Goal: Information Seeking & Learning: Learn about a topic

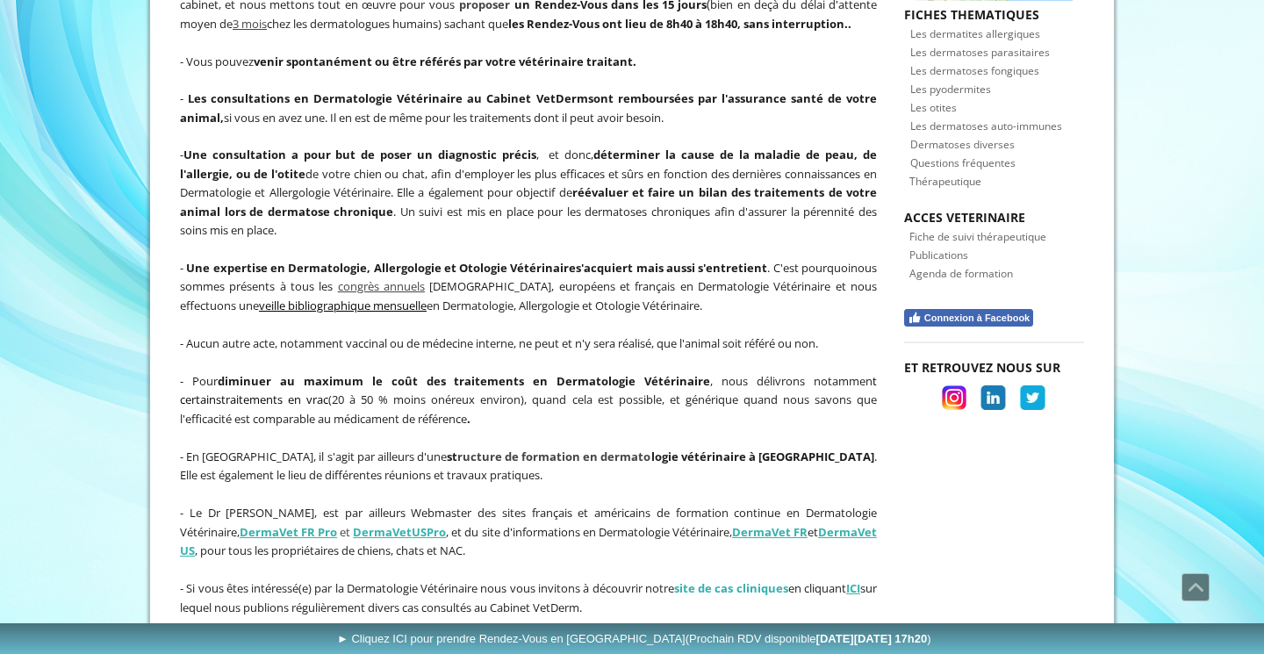
scroll to position [811, 0]
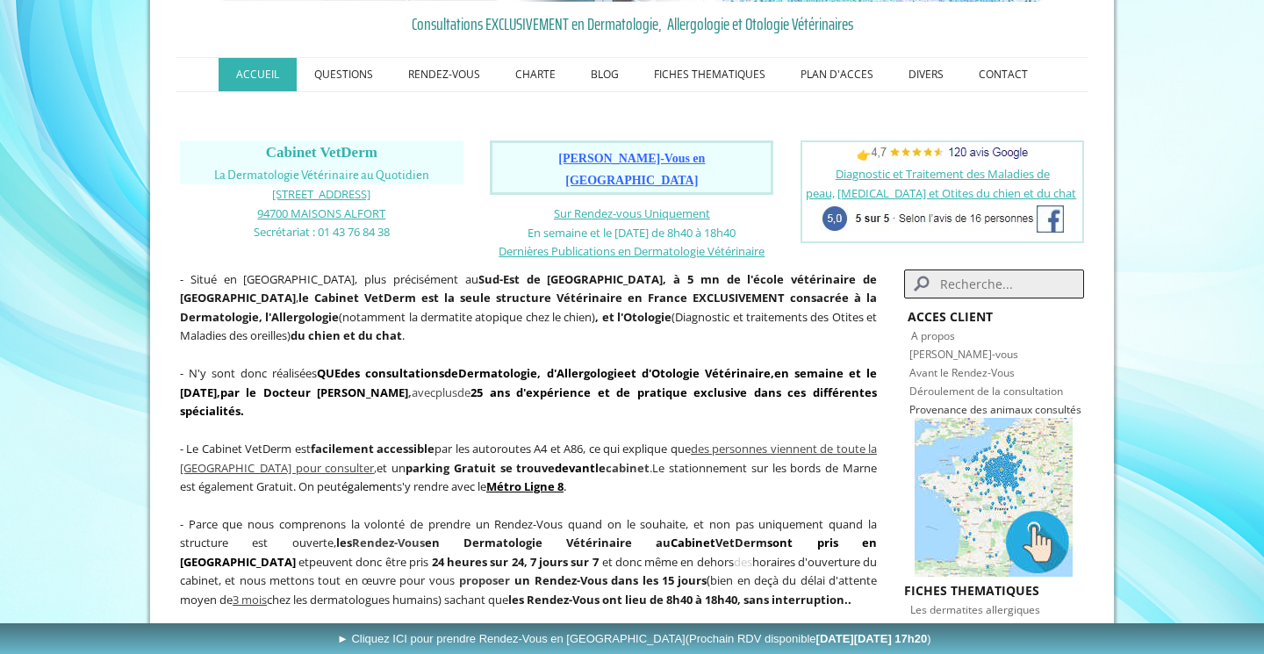
scroll to position [227, 0]
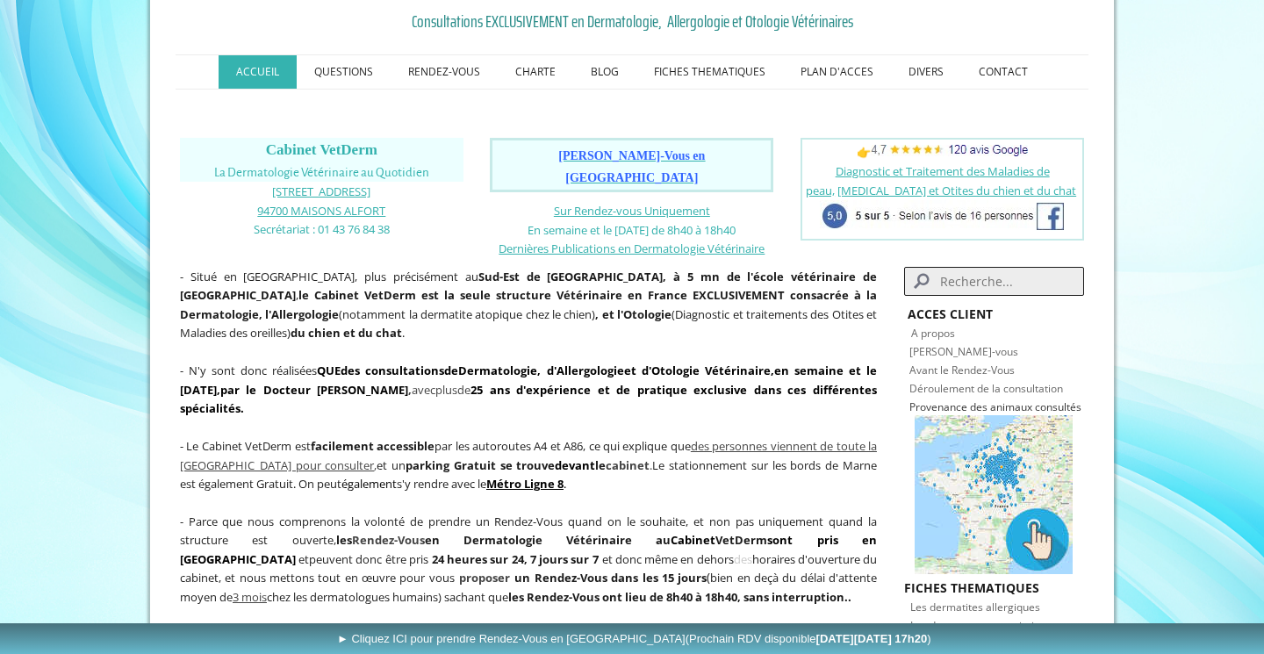
click at [544, 476] on link "Métro Ligne 8" at bounding box center [524, 484] width 77 height 16
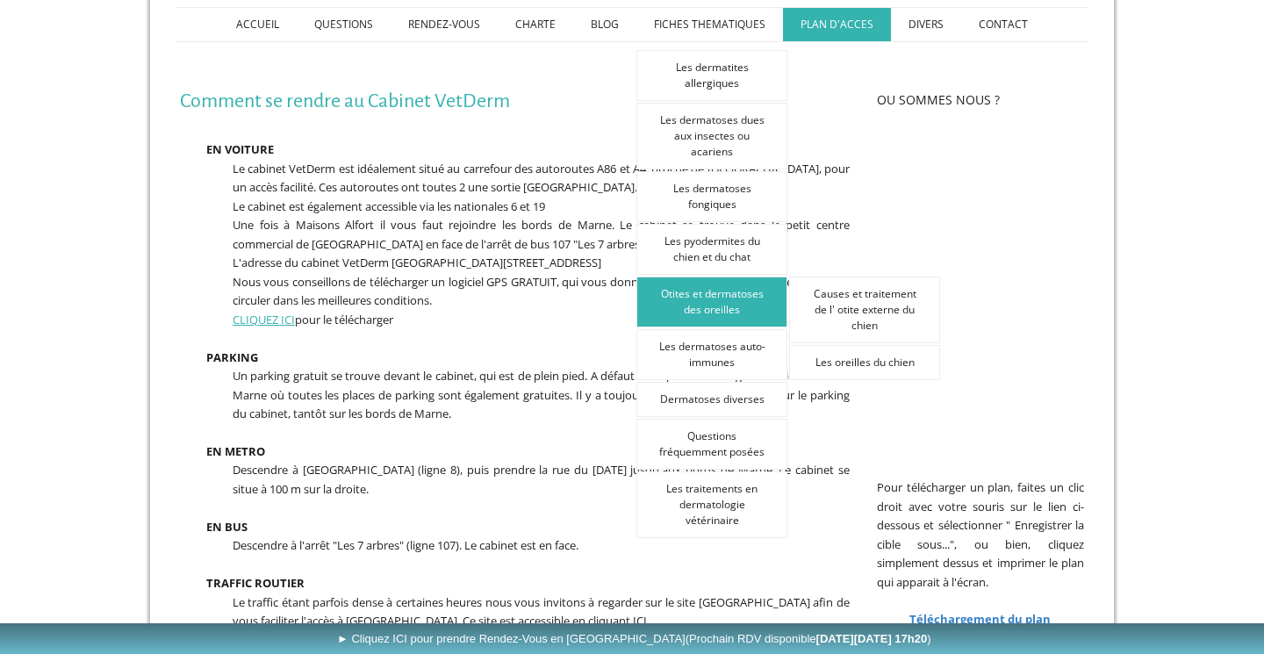
scroll to position [285, 0]
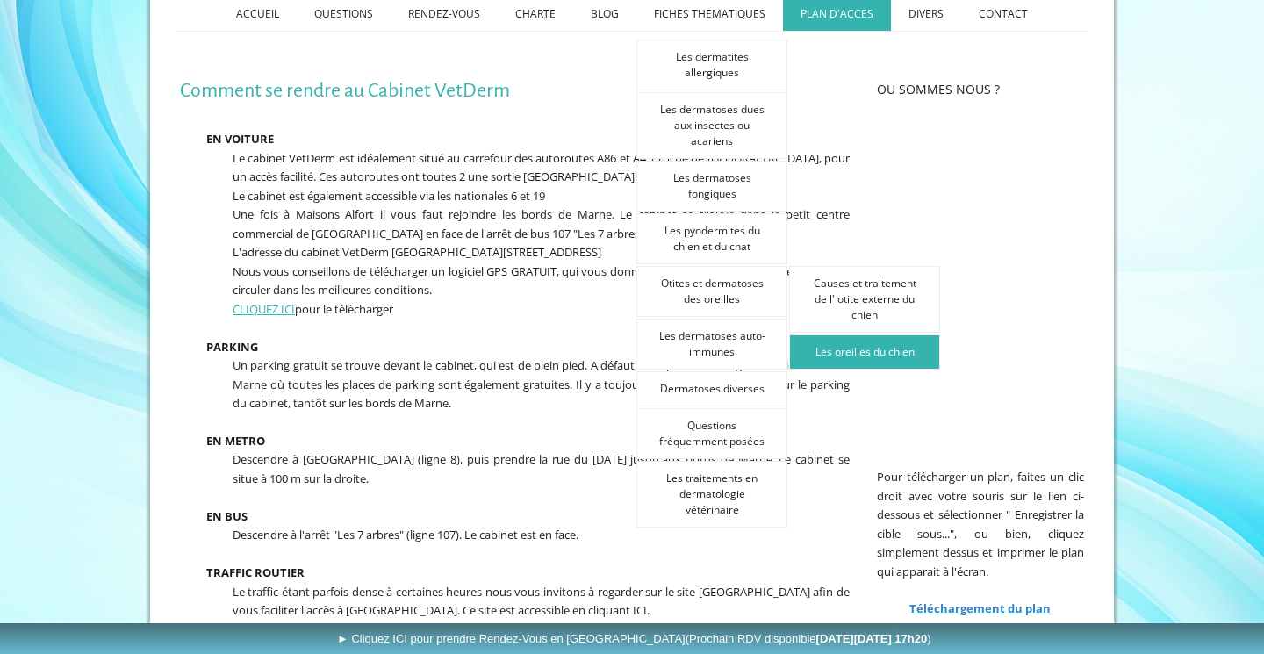
click at [843, 344] on link "Les oreilles du chien" at bounding box center [864, 351] width 151 height 35
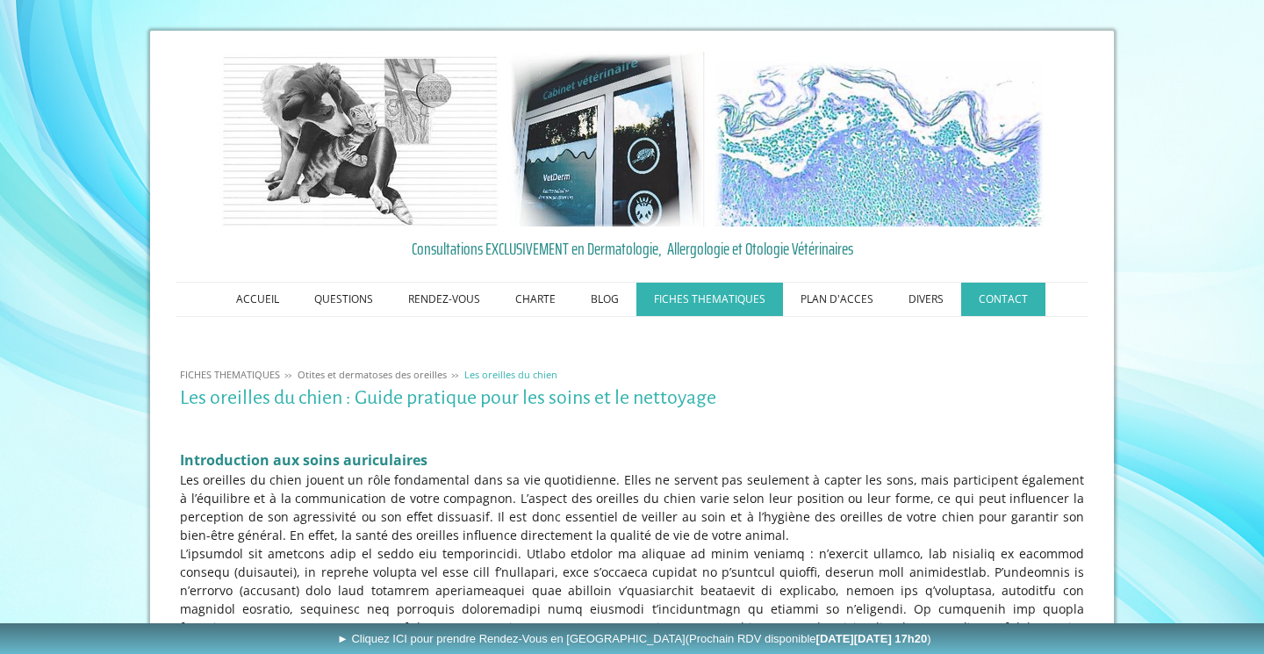
click at [995, 292] on link "CONTACT" at bounding box center [1003, 299] width 84 height 33
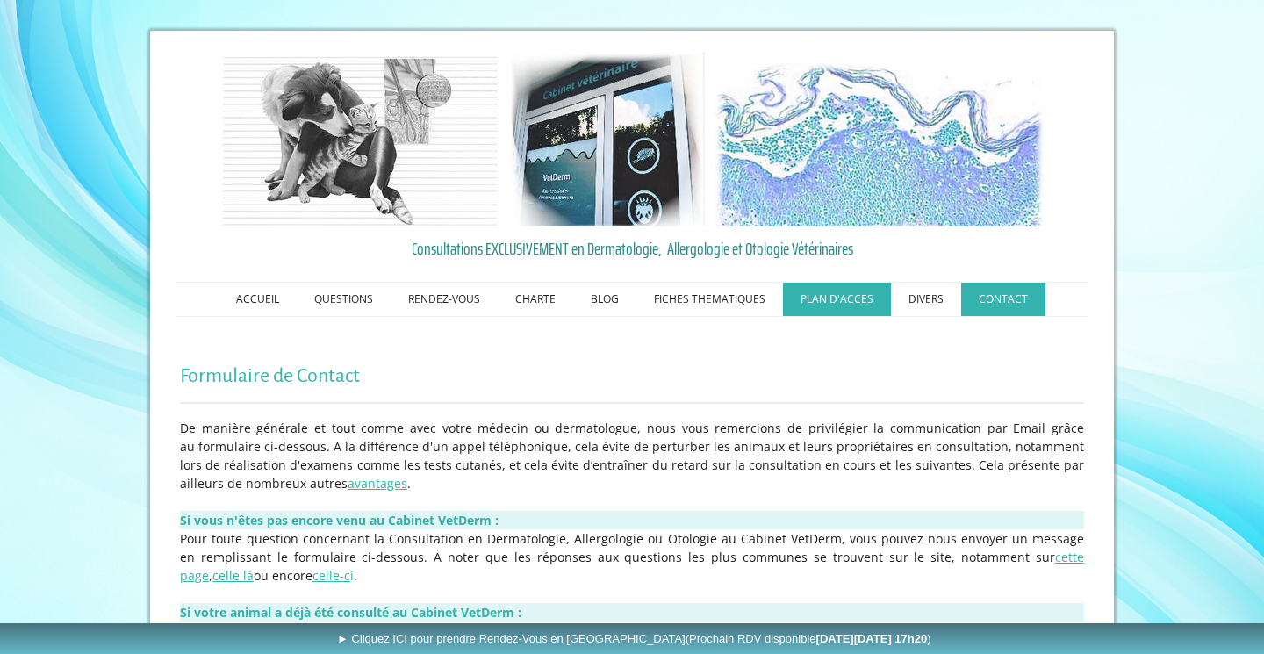
click at [841, 295] on link "PLAN D'ACCES" at bounding box center [837, 299] width 108 height 33
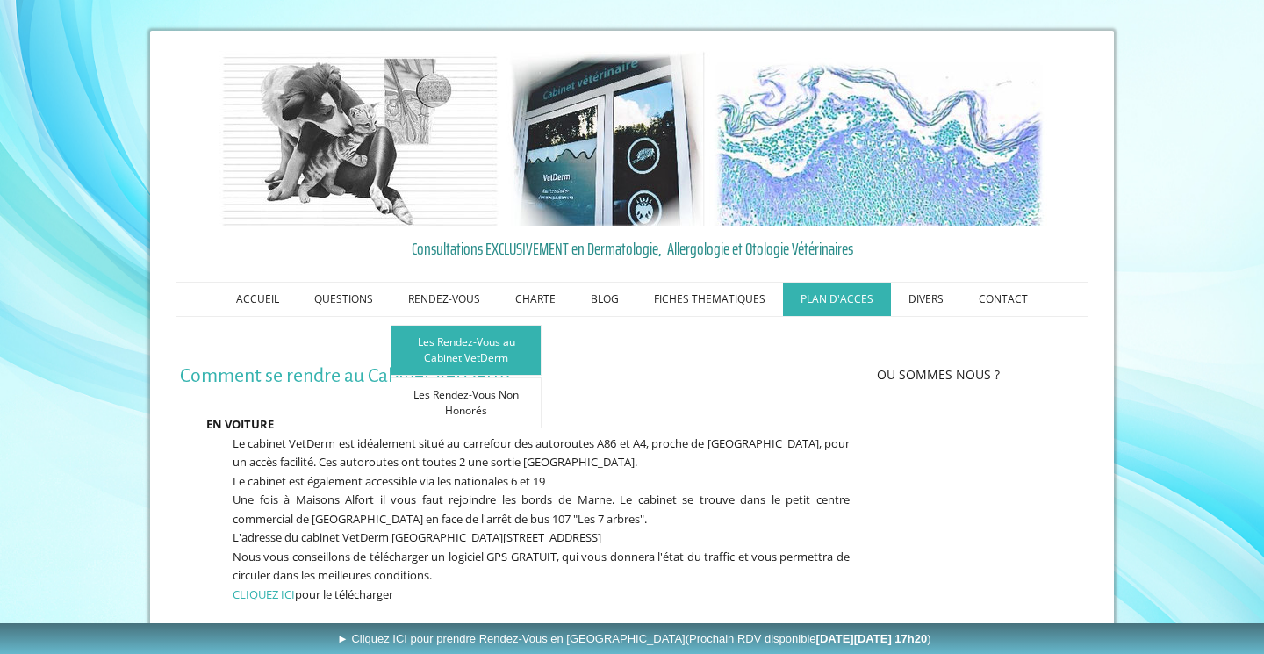
click at [449, 338] on link "Les Rendez-Vous au Cabinet VetDerm" at bounding box center [466, 350] width 151 height 51
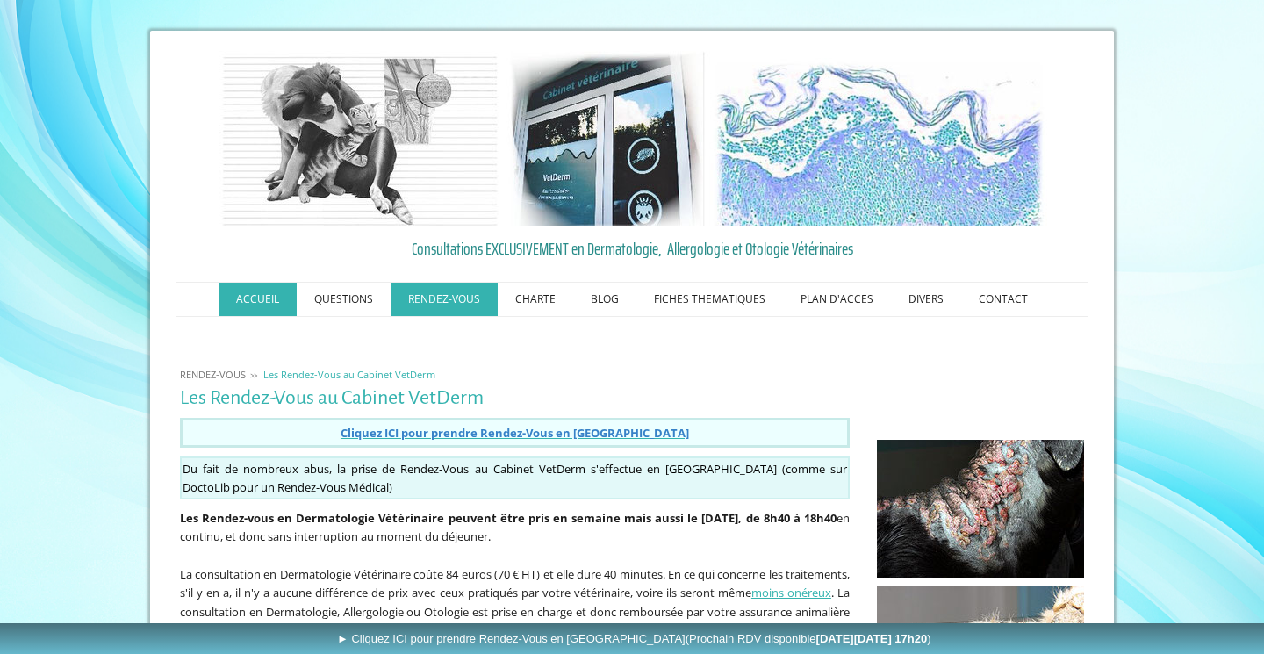
click at [261, 298] on link "ACCUEIL" at bounding box center [258, 299] width 78 height 33
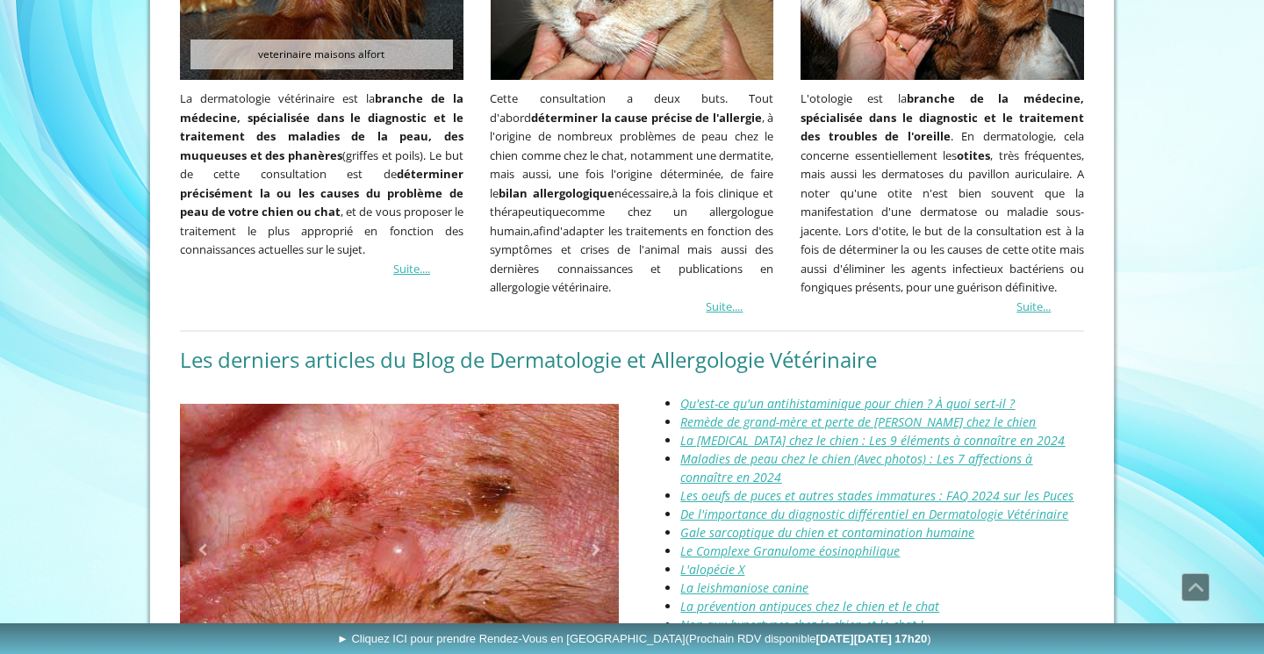
scroll to position [1700, 0]
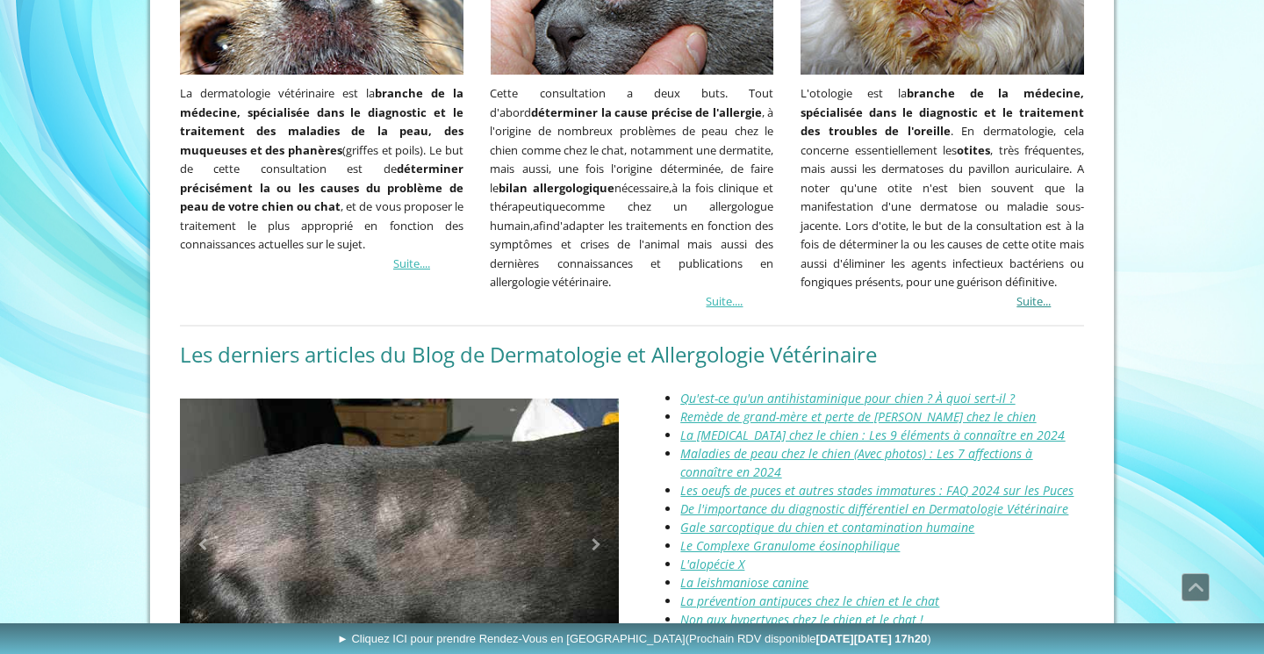
click at [1051, 293] on link "Suite..." at bounding box center [1033, 301] width 34 height 16
